Goal: Navigation & Orientation: Find specific page/section

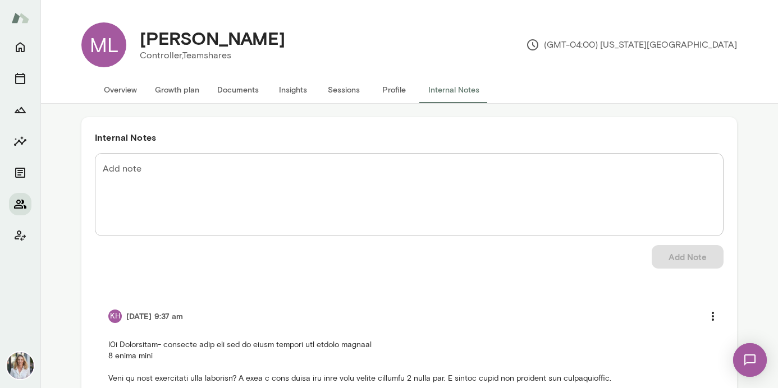
click at [16, 201] on icon "Members" at bounding box center [19, 204] width 13 height 13
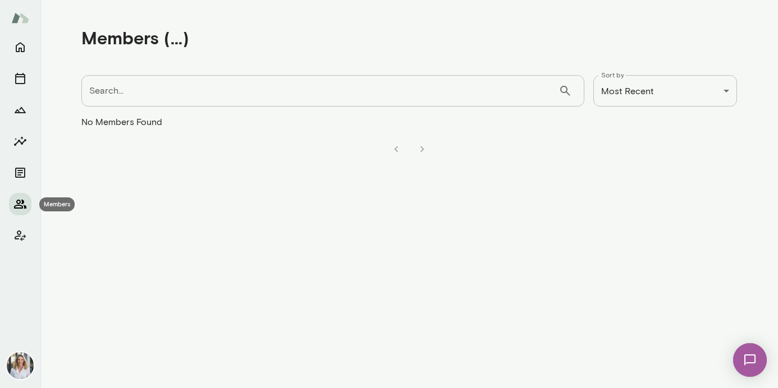
click at [24, 200] on icon "Members" at bounding box center [19, 204] width 13 height 13
click at [21, 52] on icon "Home" at bounding box center [20, 48] width 9 height 10
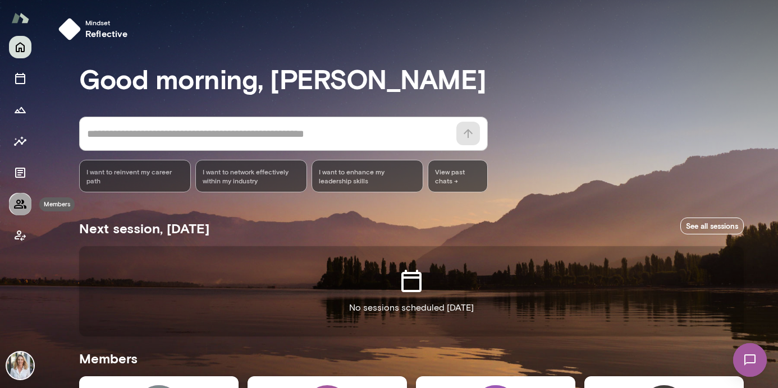
click at [16, 207] on icon "Members" at bounding box center [19, 204] width 13 height 13
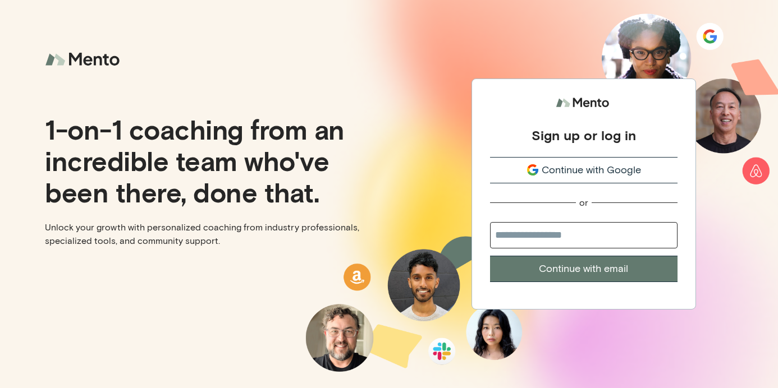
click at [568, 175] on span "Continue with Google" at bounding box center [590, 170] width 99 height 15
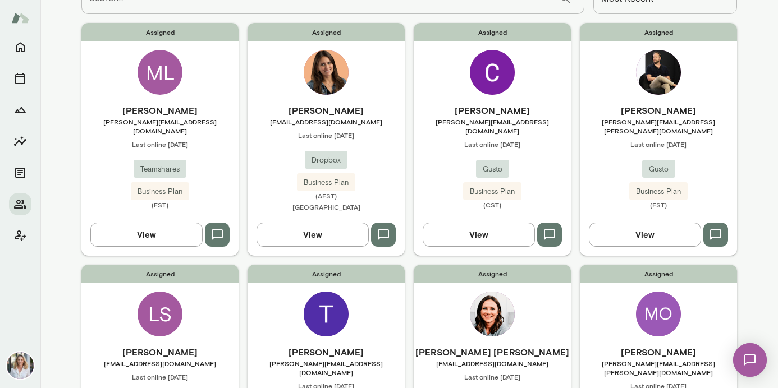
scroll to position [94, 0]
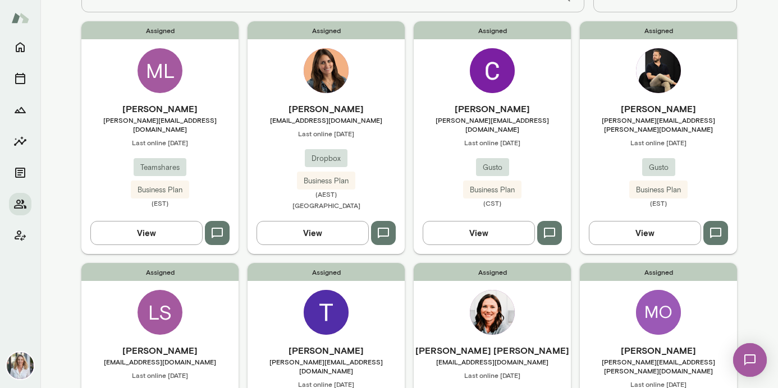
click at [517, 114] on h6 "Cynthia Garda" at bounding box center [492, 108] width 157 height 13
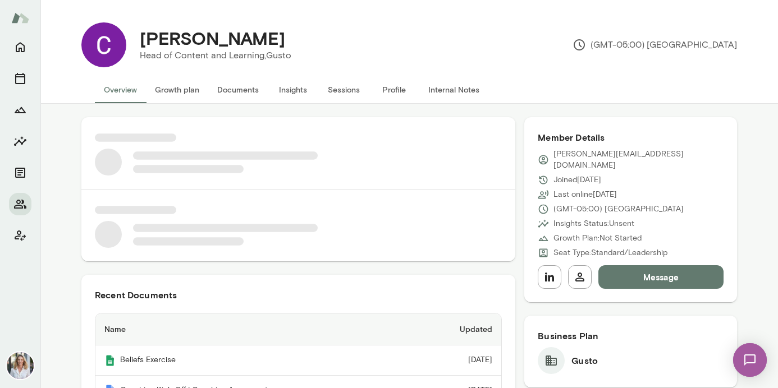
click at [391, 89] on button "Profile" at bounding box center [394, 89] width 51 height 27
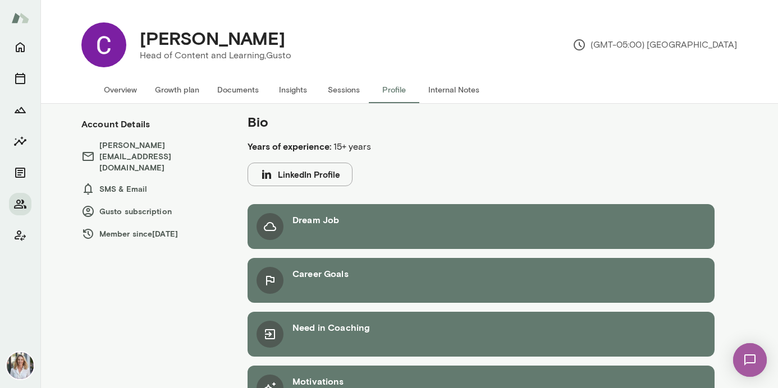
click at [299, 180] on button "LinkedIn Profile" at bounding box center [299, 175] width 105 height 24
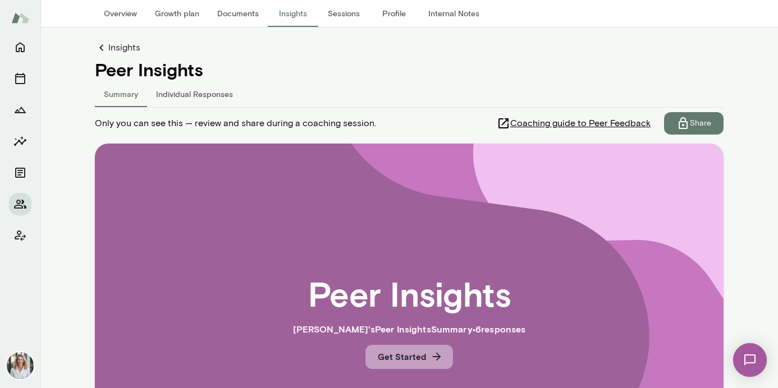
scroll to position [10, 0]
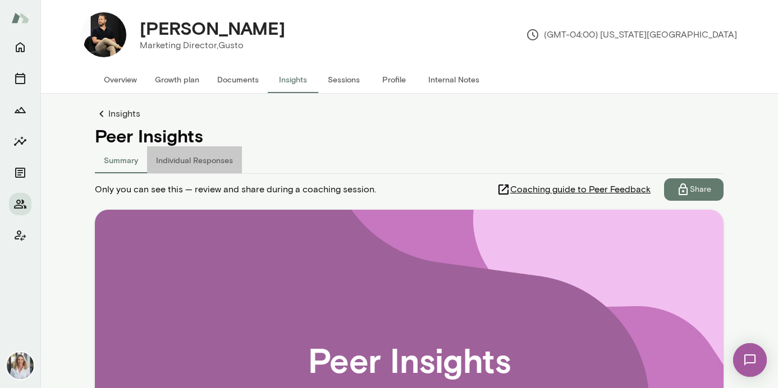
click at [187, 167] on button "Individual Responses" at bounding box center [194, 159] width 95 height 27
